Goal: Transaction & Acquisition: Purchase product/service

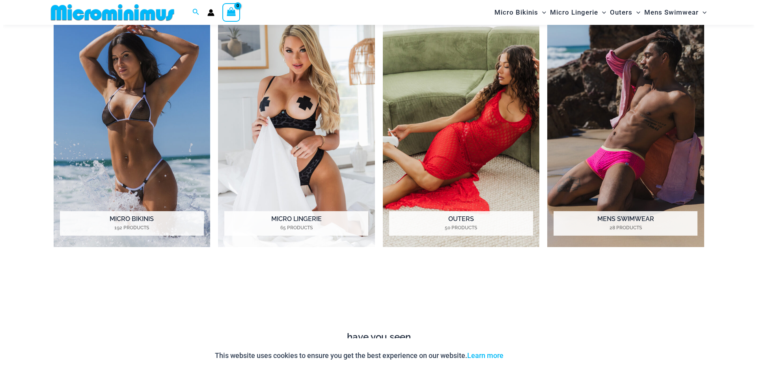
scroll to position [462, 0]
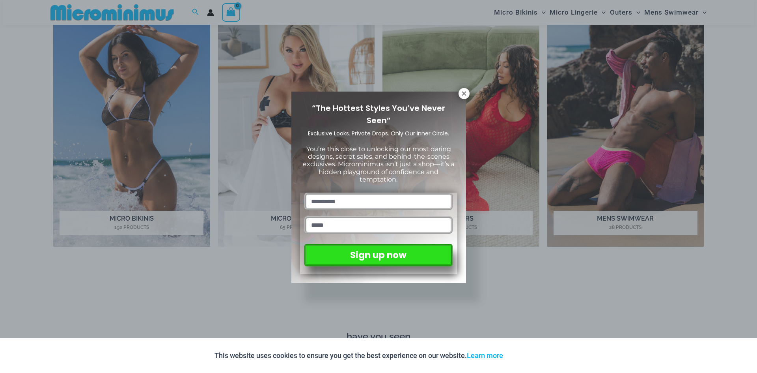
click at [465, 88] on div "“The Hottest Styles You’ve Never Seen” Exclusive Looks. Private Drops. Only Our…" at bounding box center [378, 186] width 757 height 373
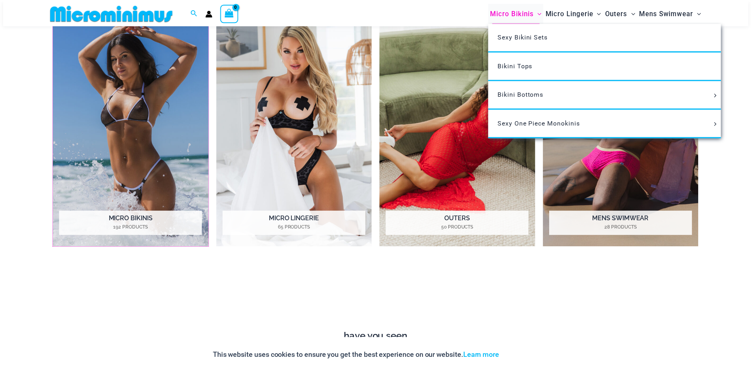
scroll to position [455, 0]
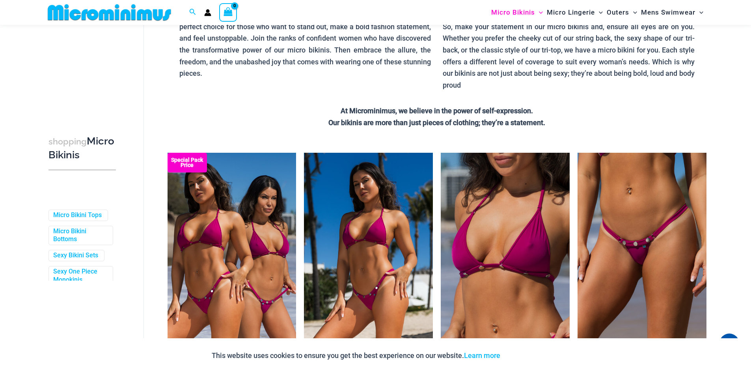
scroll to position [107, 0]
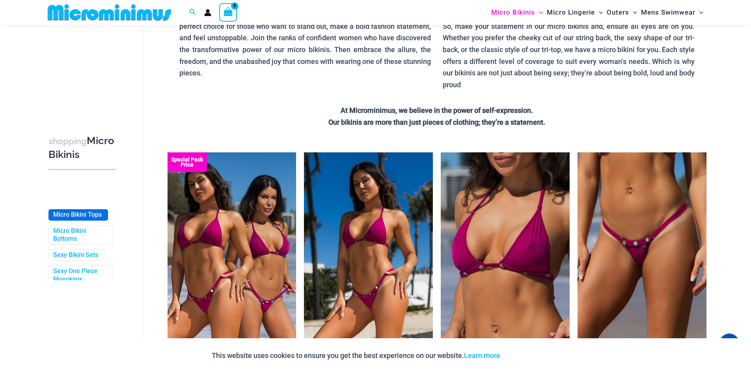
click at [85, 217] on link "Micro Bikini Tops" at bounding box center [77, 215] width 48 height 8
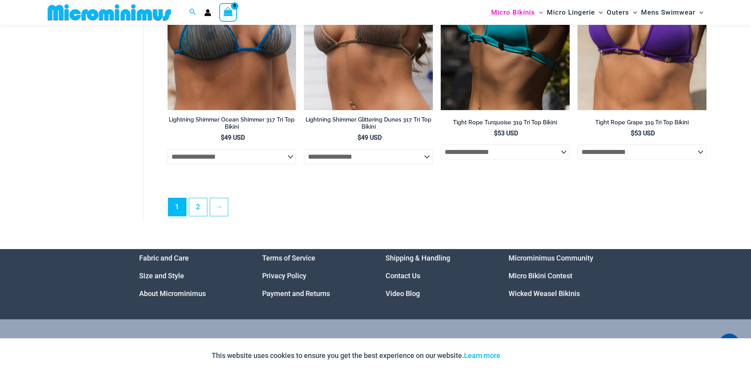
scroll to position [2259, 0]
click at [199, 210] on link "2" at bounding box center [198, 206] width 18 height 19
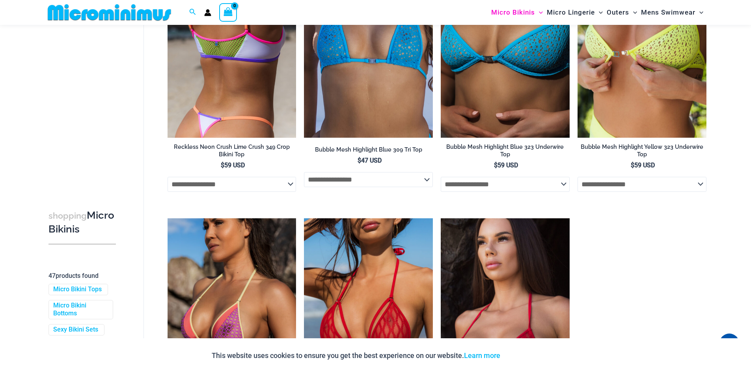
scroll to position [706, 0]
click at [217, 134] on img at bounding box center [232, 41] width 129 height 193
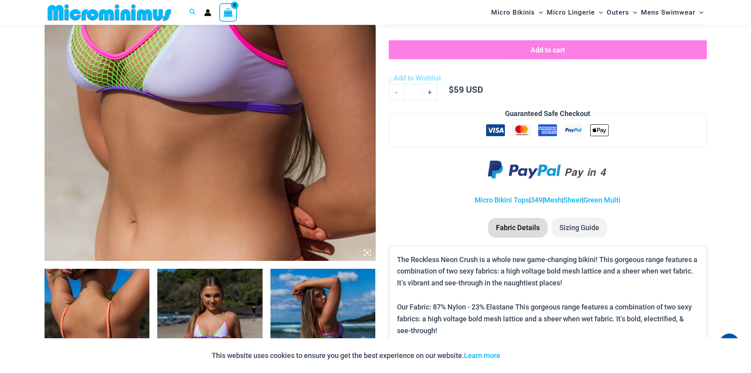
scroll to position [302, 0]
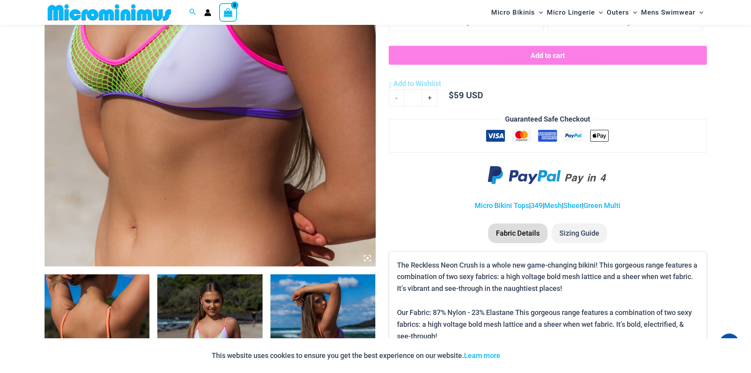
click at [568, 233] on li "Sizing Guide" at bounding box center [579, 233] width 56 height 20
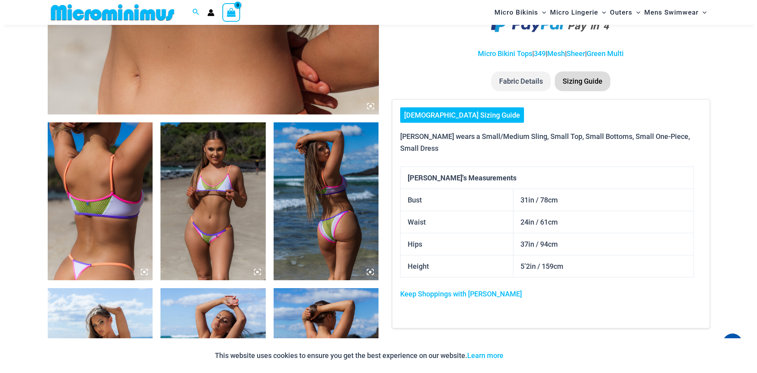
scroll to position [455, 0]
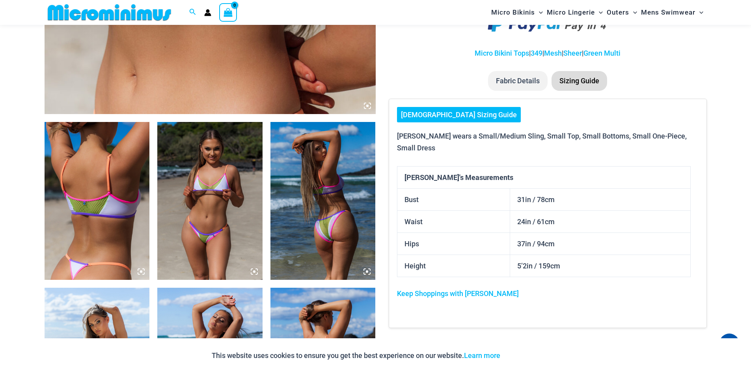
click at [456, 114] on link "[DEMOGRAPHIC_DATA] Sizing Guide" at bounding box center [459, 115] width 124 height 16
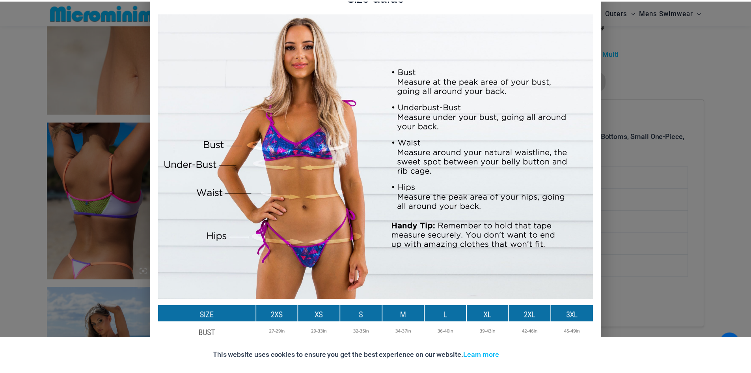
scroll to position [4, 0]
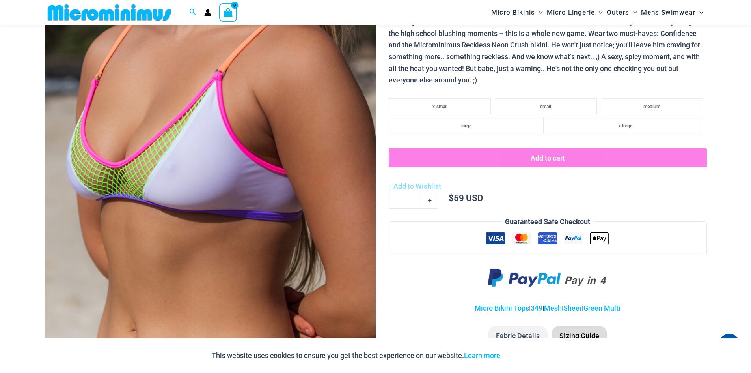
scroll to position [199, 0]
click at [506, 103] on li "small" at bounding box center [546, 107] width 102 height 16
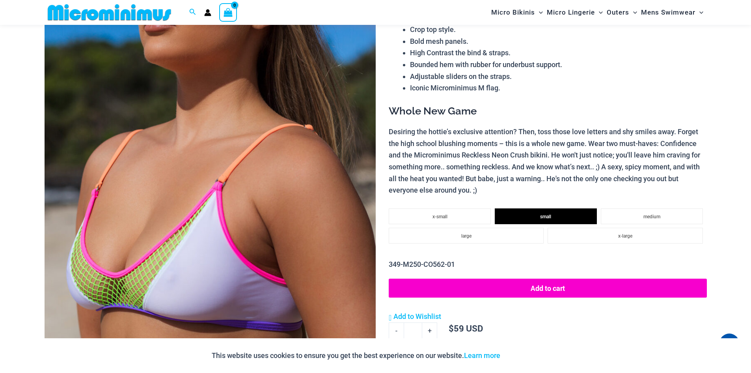
scroll to position [89, 0]
click at [518, 70] on li "Bounded hem with rubber for underbust support." at bounding box center [558, 65] width 296 height 12
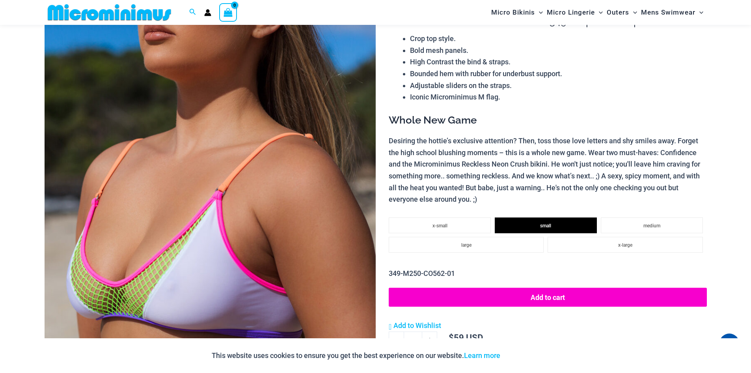
scroll to position [86, 0]
